Goal: Check status: Check status

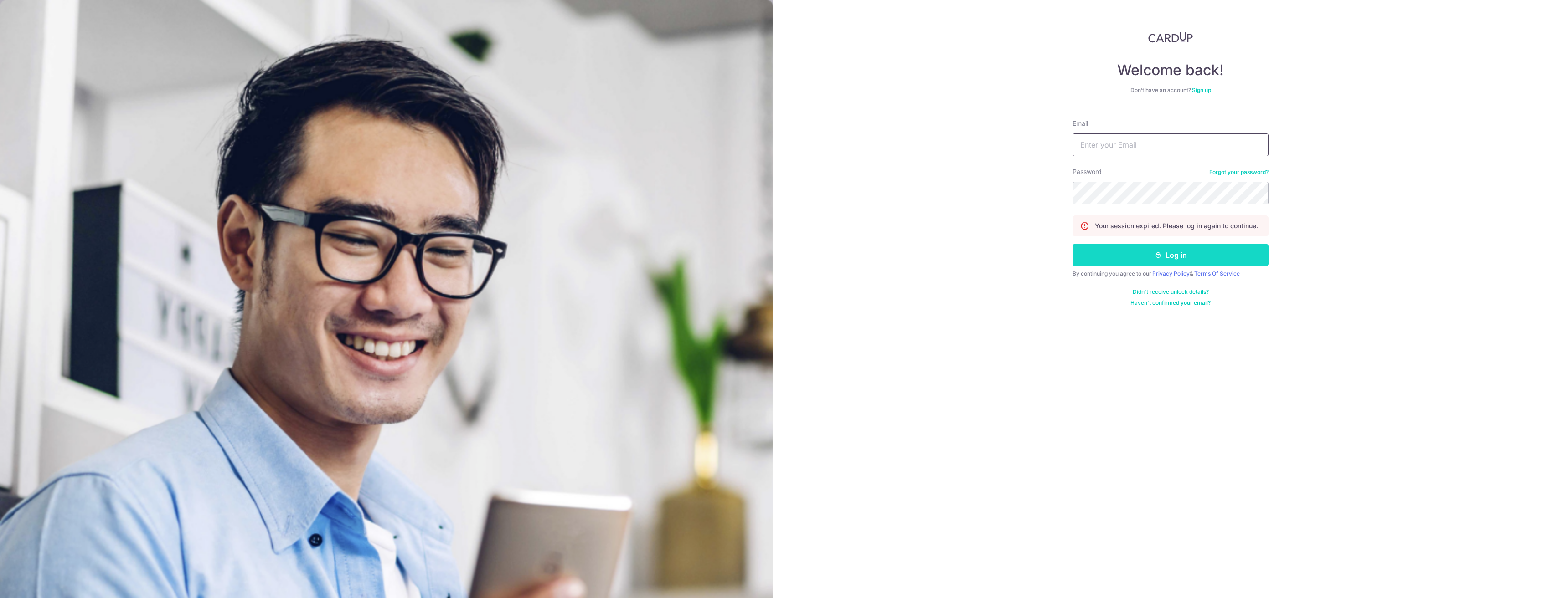
type input "[DOMAIN_NAME][EMAIL_ADDRESS][DOMAIN_NAME]"
click at [1135, 253] on button "Log in" at bounding box center [1171, 255] width 196 height 23
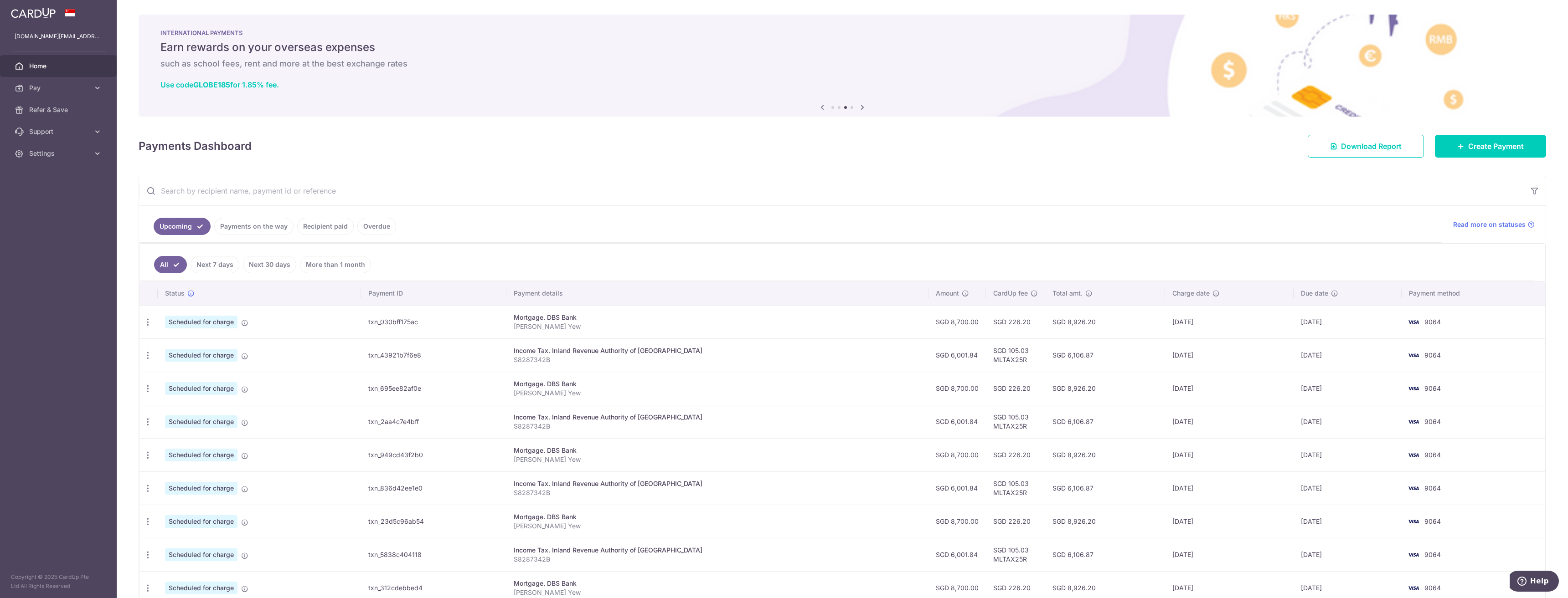
click at [321, 227] on link "Recipient paid" at bounding box center [325, 226] width 57 height 17
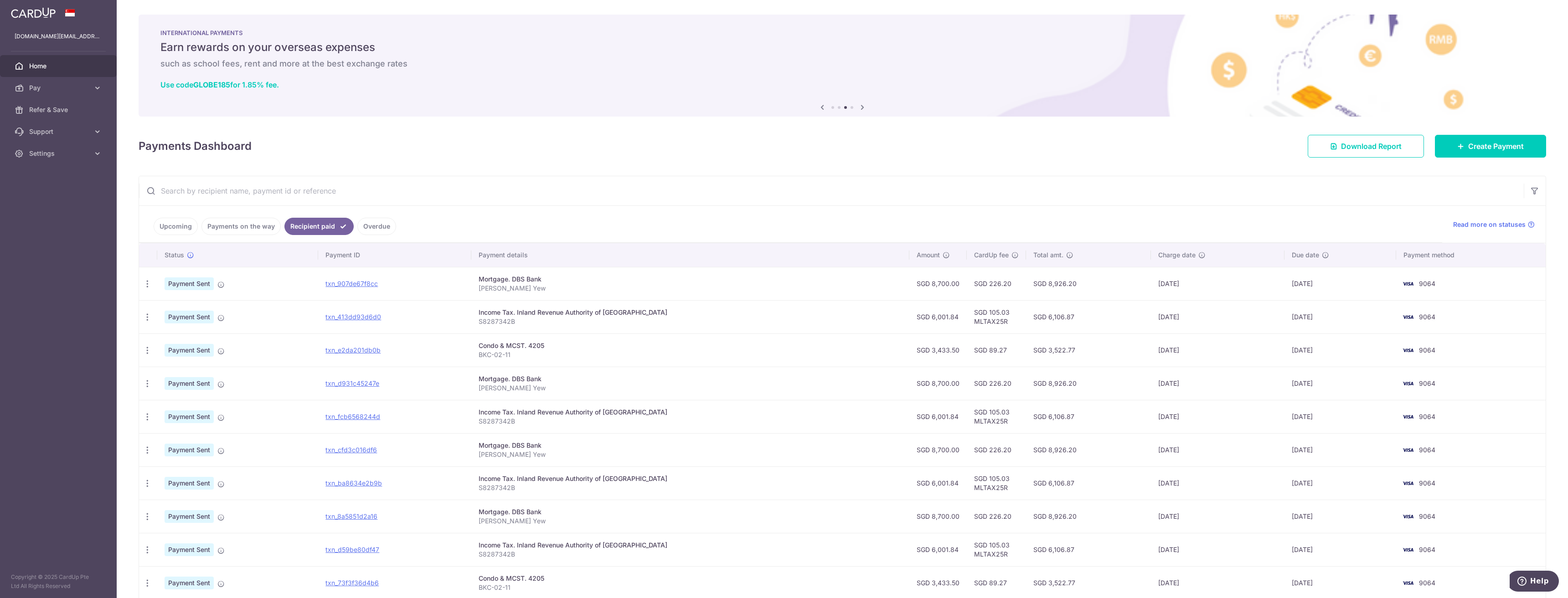
click at [240, 229] on link "Payments on the way" at bounding box center [241, 226] width 79 height 17
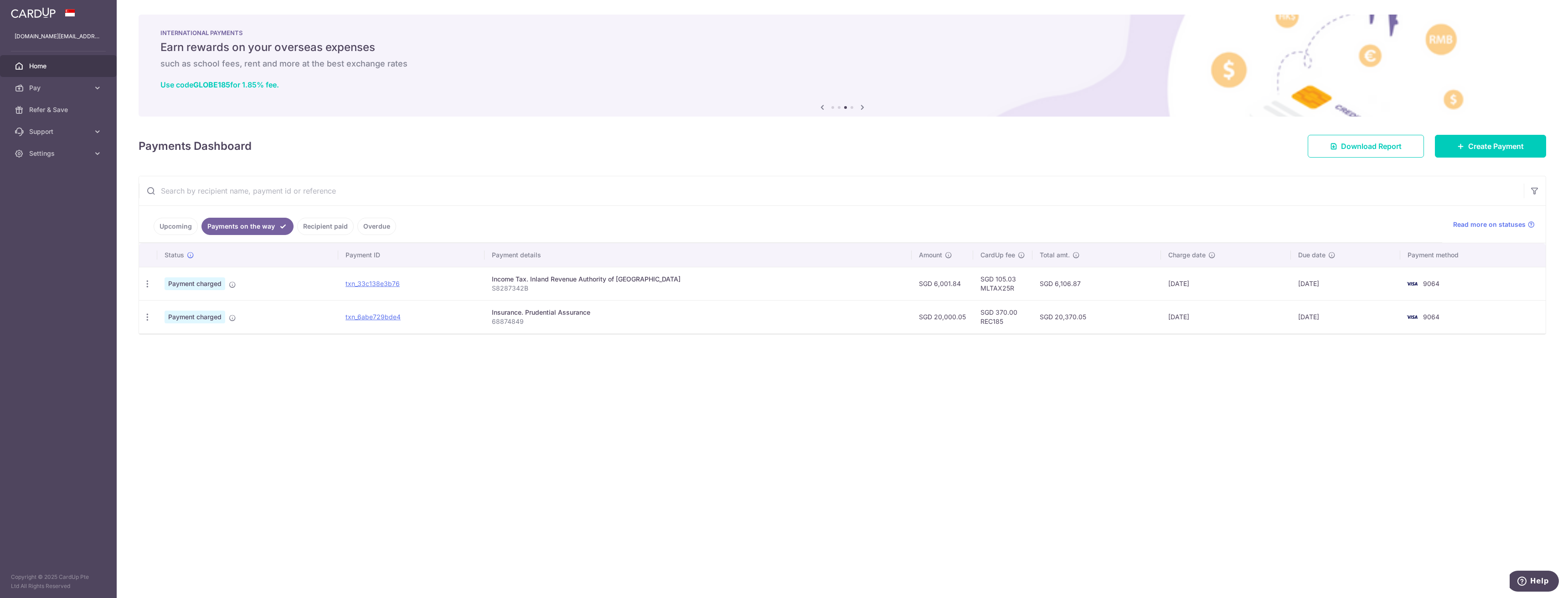
click at [168, 228] on link "Upcoming" at bounding box center [175, 226] width 44 height 17
